Goal: Transaction & Acquisition: Subscribe to service/newsletter

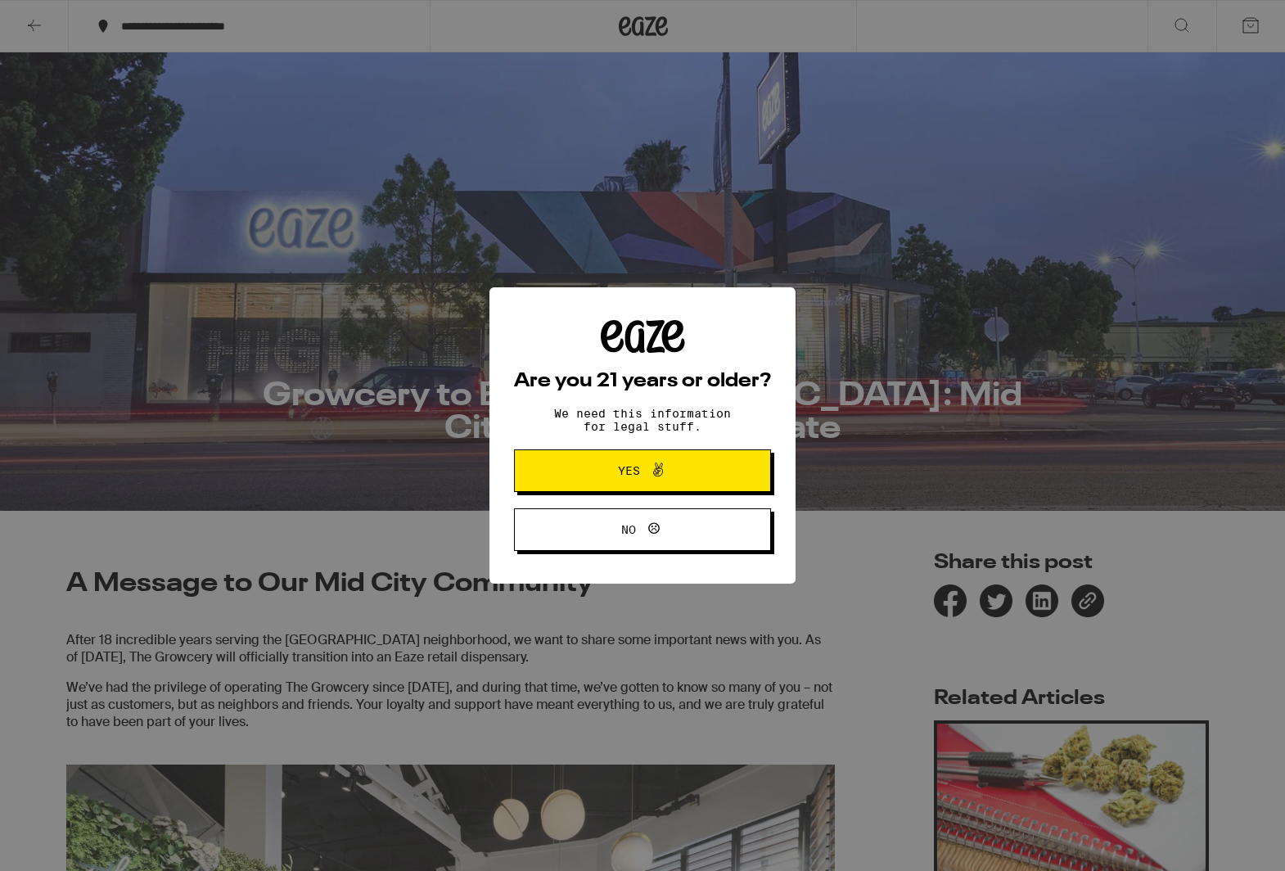
click at [672, 485] on button "Yes" at bounding box center [642, 470] width 257 height 43
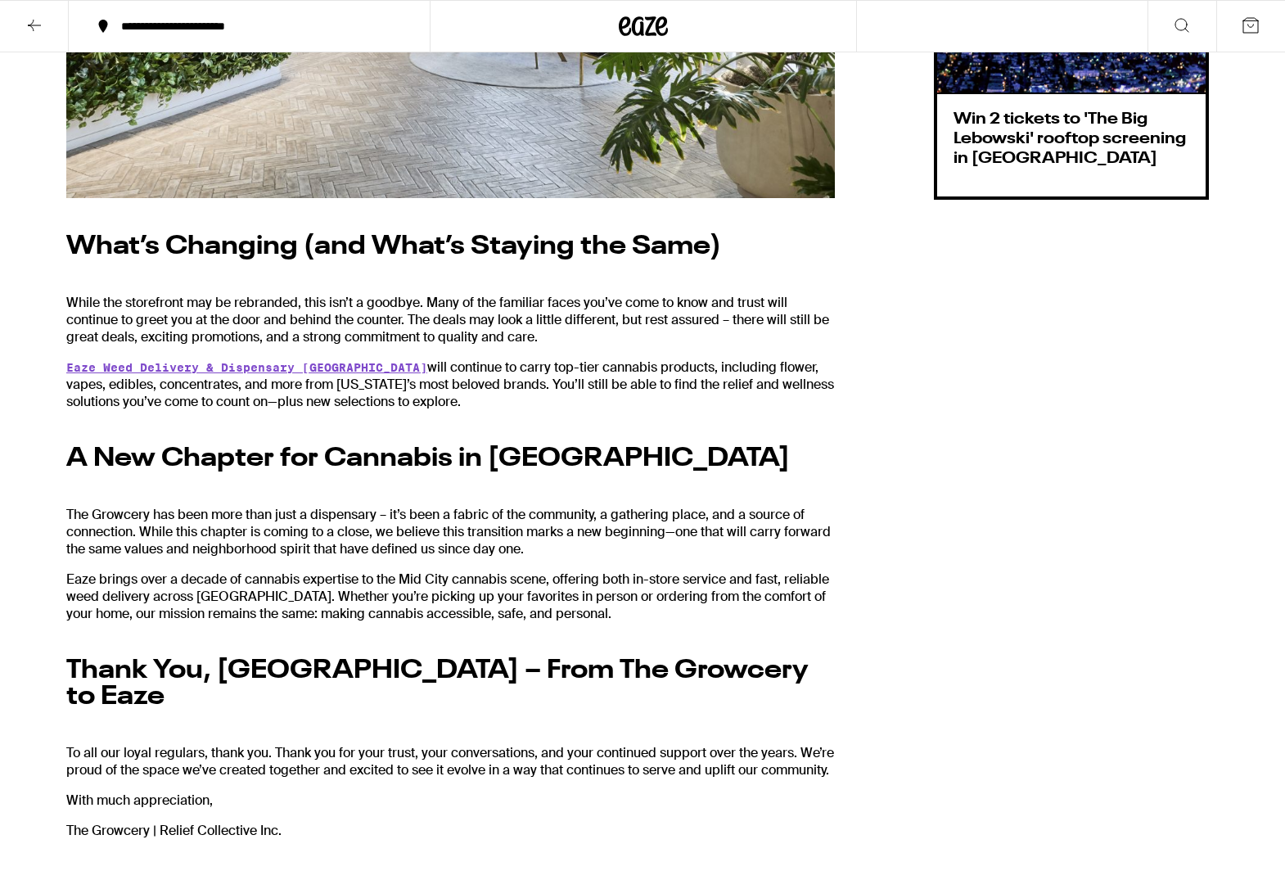
scroll to position [1079, 0]
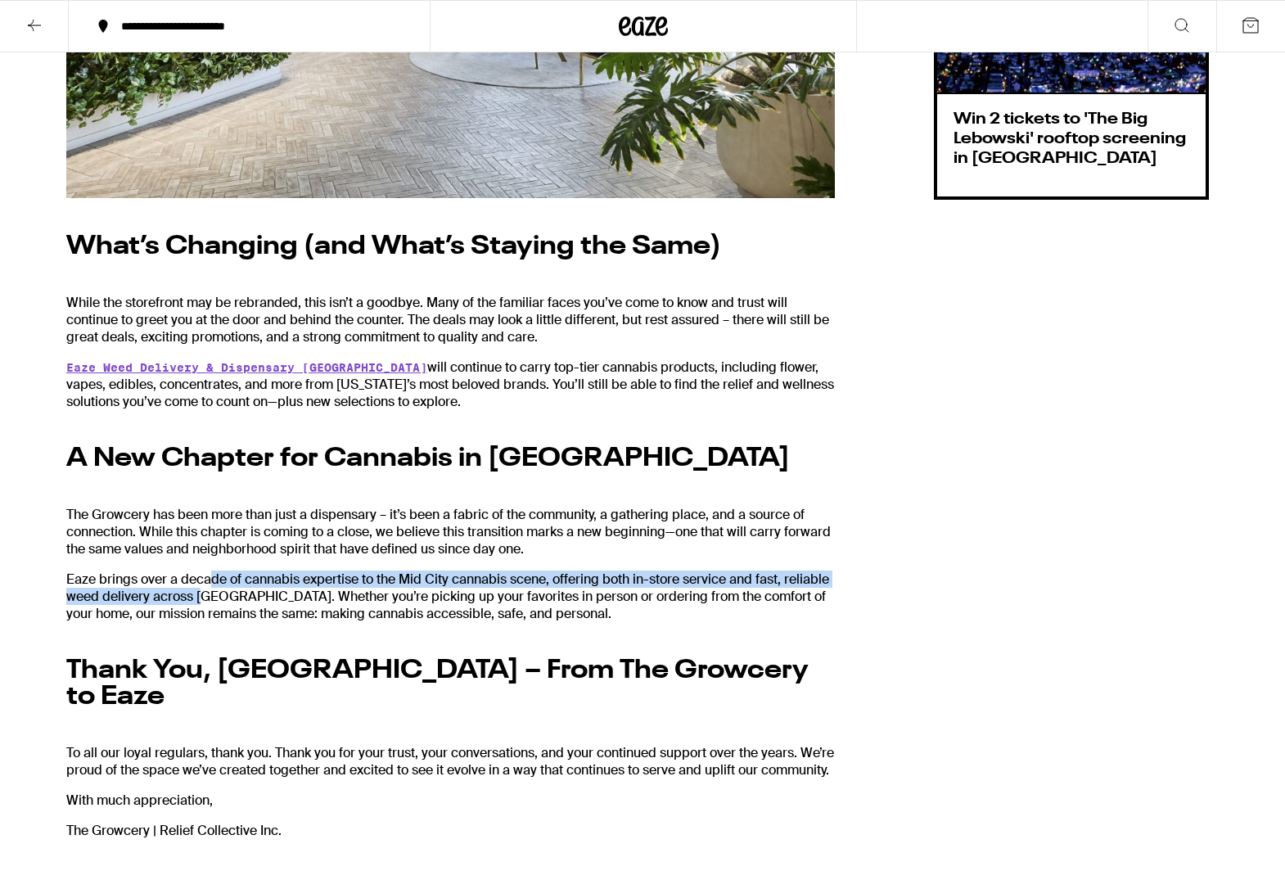
drag, startPoint x: 209, startPoint y: 579, endPoint x: 205, endPoint y: 597, distance: 18.3
click at [205, 597] on p "Eaze brings over a decade of cannabis expertise to the Mid City cannabis scene,…" at bounding box center [450, 596] width 769 height 52
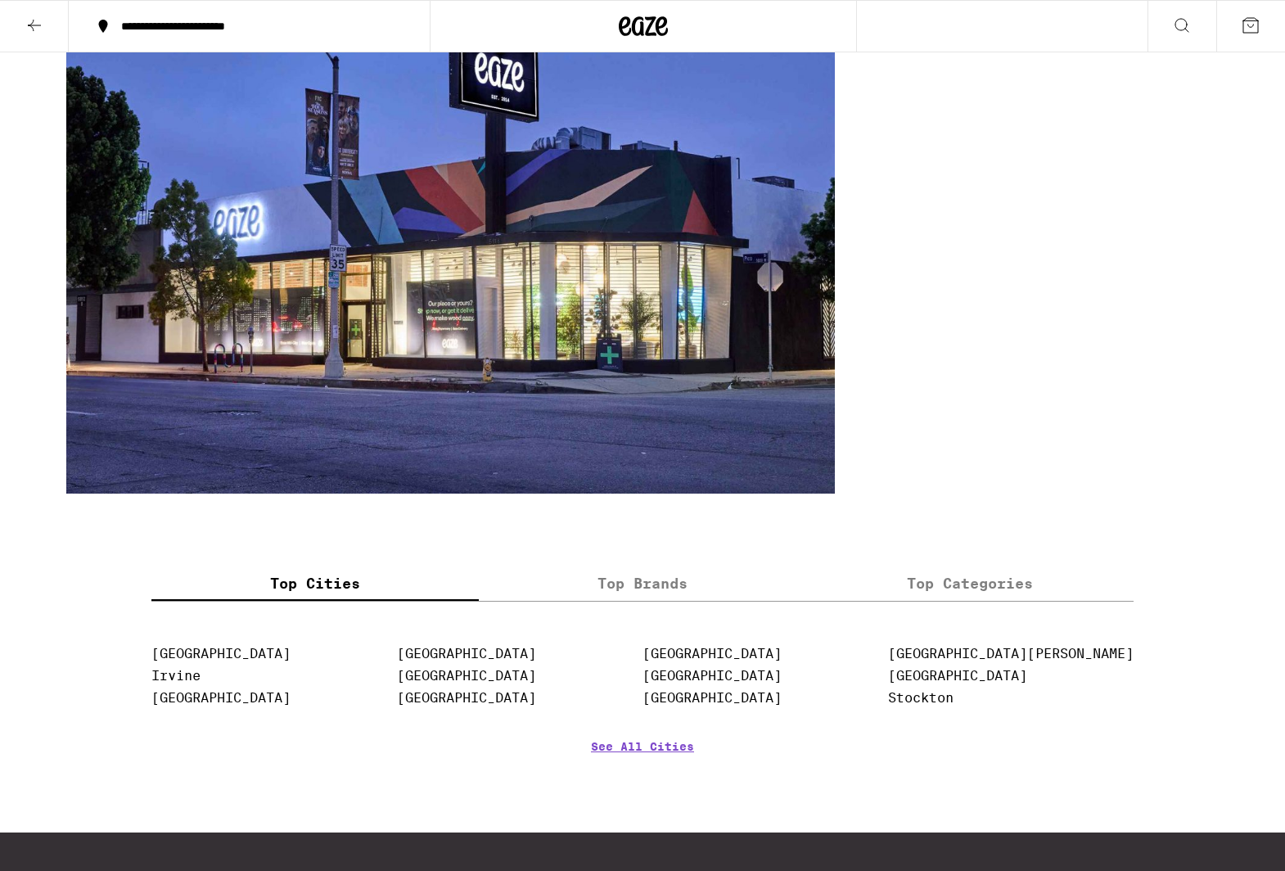
scroll to position [1974, 0]
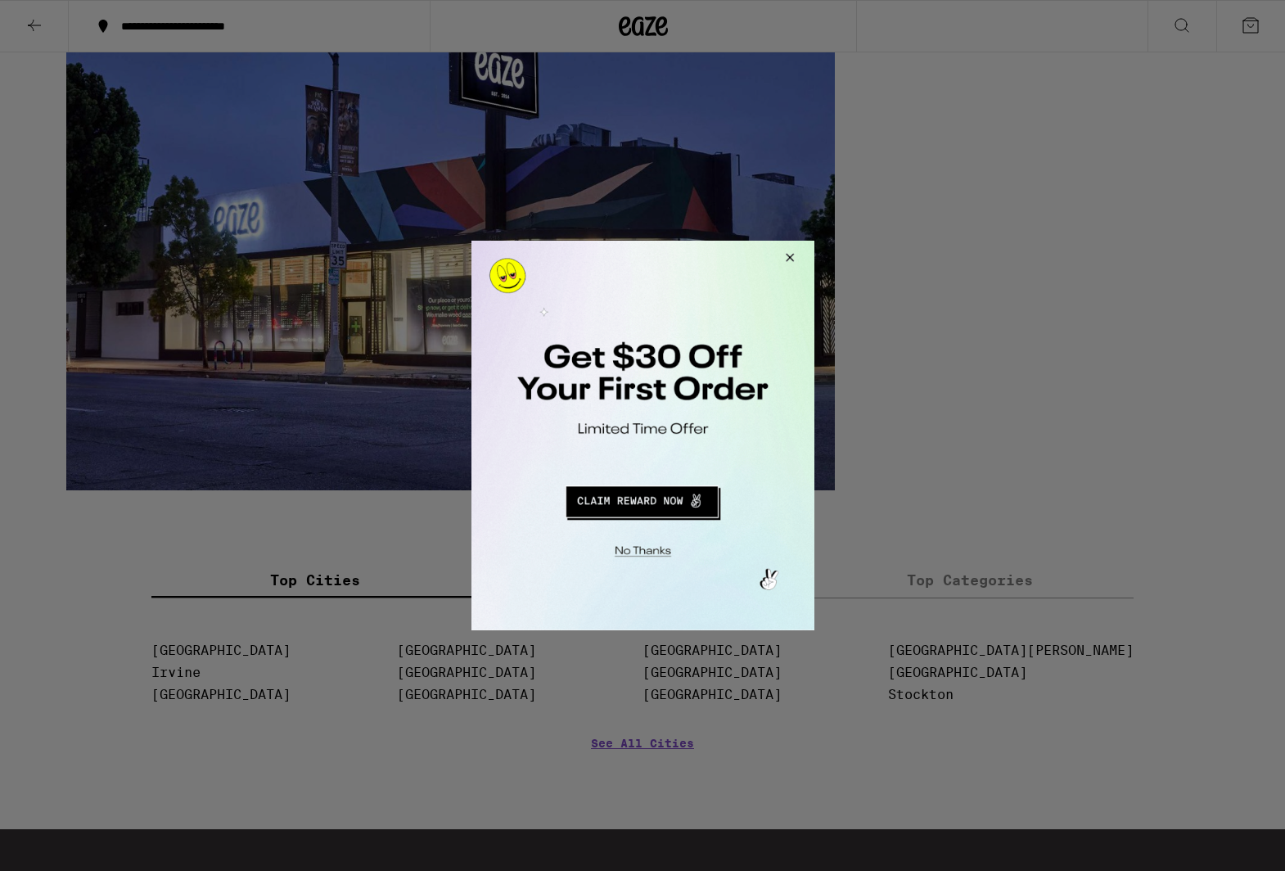
click at [620, 504] on button "Redirect to URL" at bounding box center [640, 499] width 285 height 39
